Goal: Task Accomplishment & Management: Use online tool/utility

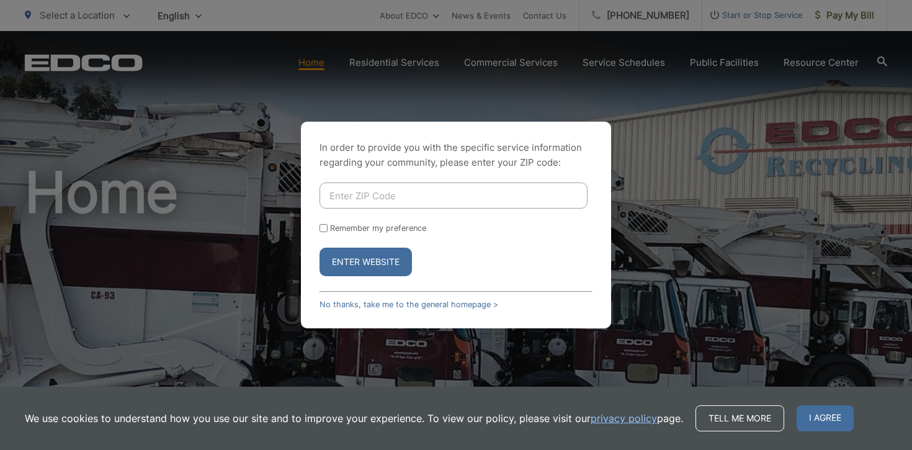
click at [378, 201] on input "Enter ZIP Code" at bounding box center [454, 195] width 268 height 26
type input "92040"
click at [322, 225] on input "Remember my preference" at bounding box center [324, 228] width 8 height 8
checkbox input "true"
click at [371, 261] on button "Enter Website" at bounding box center [366, 262] width 92 height 29
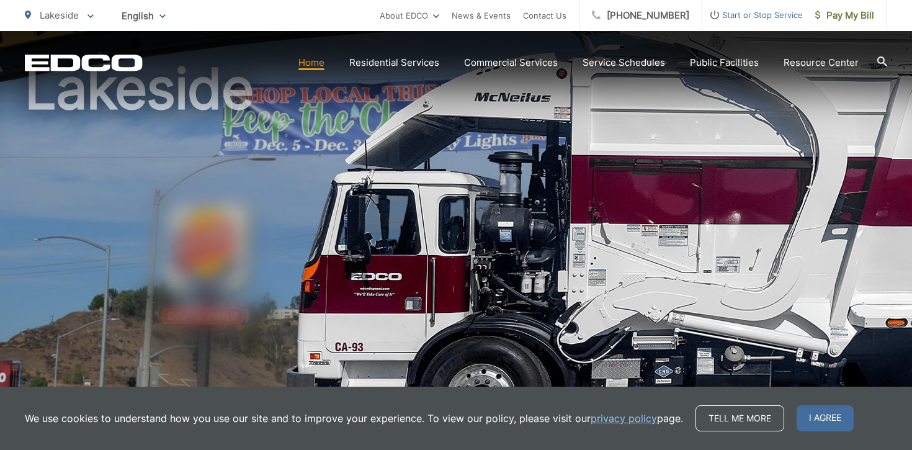
scroll to position [103, 0]
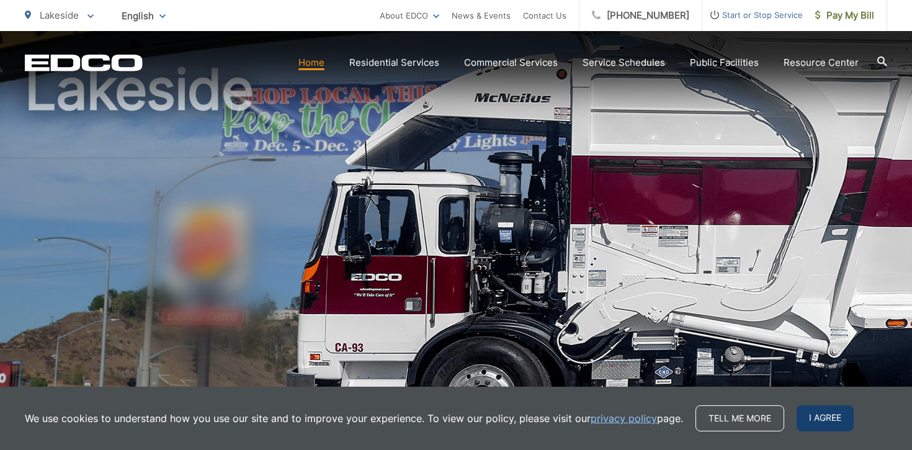
click at [816, 417] on span "I agree" at bounding box center [825, 418] width 57 height 26
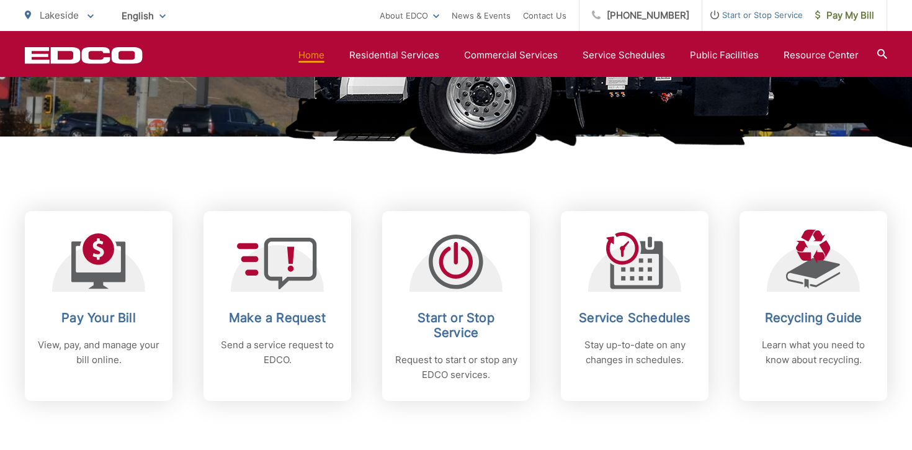
scroll to position [435, 0]
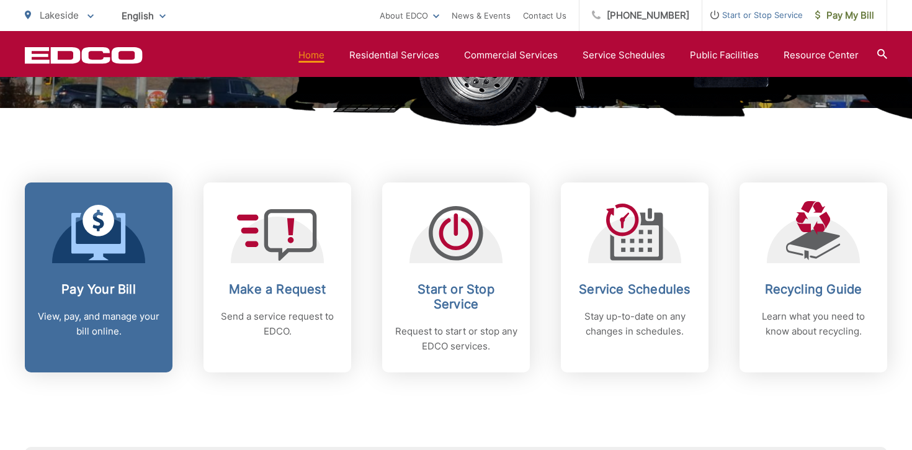
click at [96, 287] on h2 "Pay Your Bill" at bounding box center [98, 289] width 123 height 15
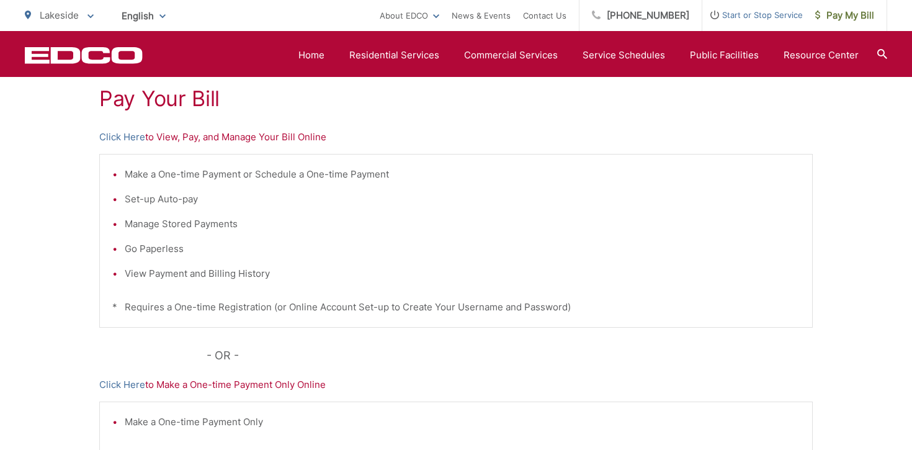
scroll to position [236, 0]
click at [129, 135] on link "Click Here" at bounding box center [122, 137] width 46 height 15
